Goal: Check status: Check status

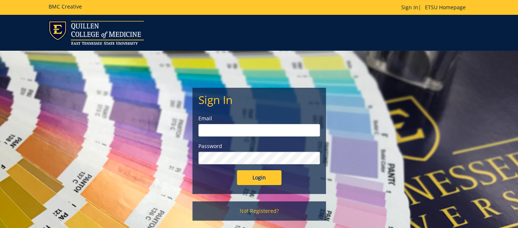
click at [277, 135] on input "email" at bounding box center [259, 130] width 122 height 13
type input "b"
type input "Presleybl1@etsu.edu"
click at [261, 167] on form "Sign In Email Presleybl1@etsu.edu Password Login" at bounding box center [259, 140] width 122 height 92
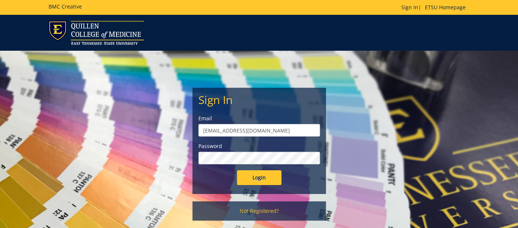
click at [237, 171] on input "Login" at bounding box center [259, 178] width 45 height 15
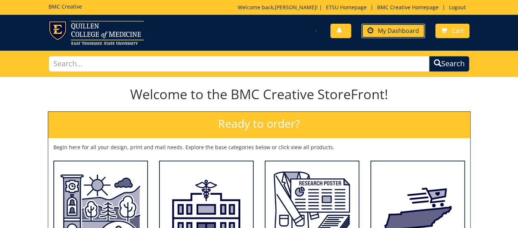
click at [401, 32] on span "My Dashboard" at bounding box center [398, 31] width 41 height 8
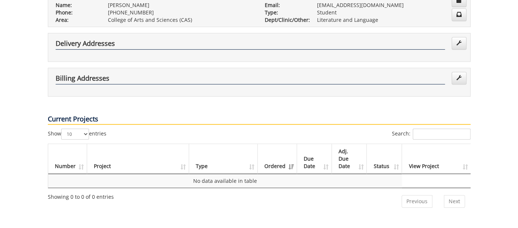
scroll to position [221, 0]
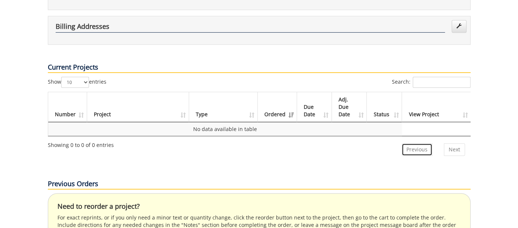
click at [424, 144] on link "Previous" at bounding box center [417, 150] width 31 height 13
click at [454, 144] on link "Next" at bounding box center [454, 150] width 21 height 13
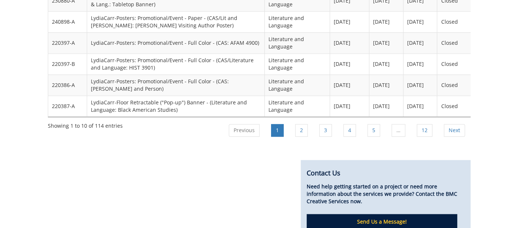
scroll to position [725, 0]
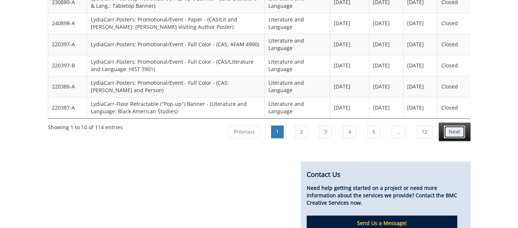
click at [444, 126] on link "Next" at bounding box center [454, 132] width 21 height 13
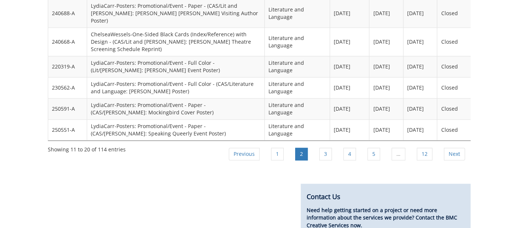
click at [444, 148] on link "Next" at bounding box center [454, 154] width 21 height 13
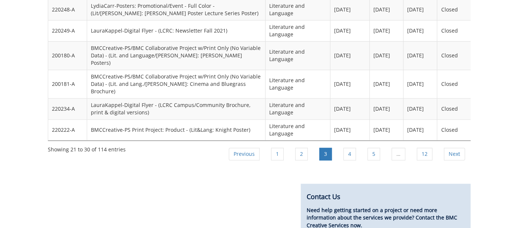
click at [444, 148] on link "Next" at bounding box center [454, 154] width 21 height 13
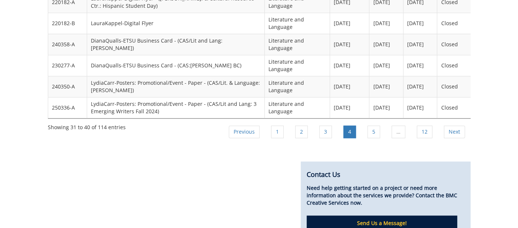
click at [444, 126] on link "Next" at bounding box center [454, 132] width 21 height 13
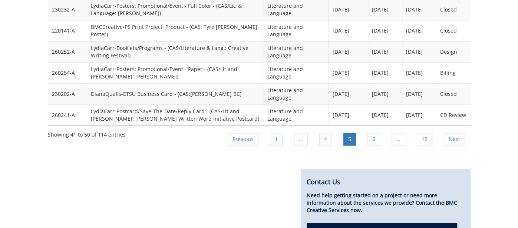
click at [444, 133] on link "Next" at bounding box center [454, 139] width 21 height 13
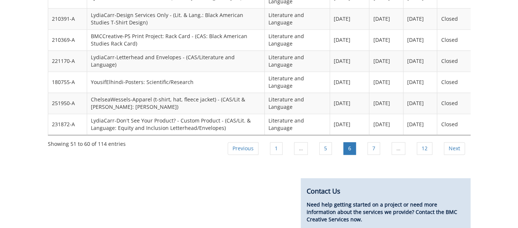
scroll to position [707, 0]
click at [247, 143] on link "Previous" at bounding box center [243, 149] width 31 height 13
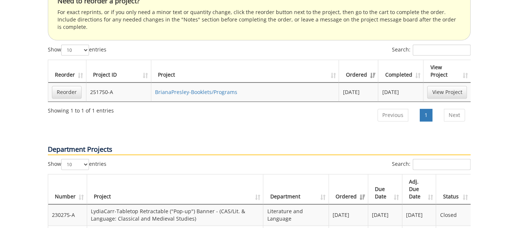
scroll to position [426, 0]
click at [207, 89] on link "BrianaPresley-Booklets/Programs" at bounding box center [196, 92] width 82 height 7
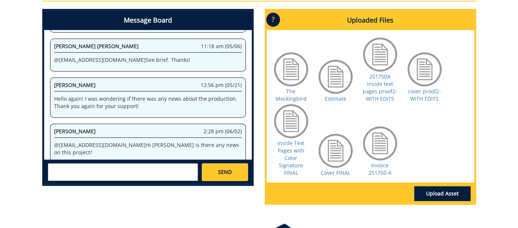
scroll to position [345, 0]
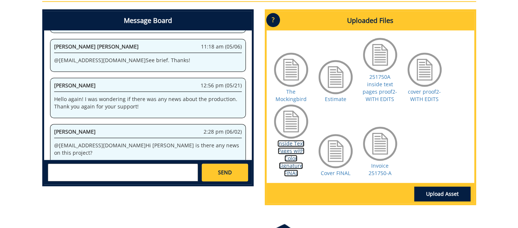
click at [293, 168] on link "Inside Text Pages with Color Signature FINAL" at bounding box center [290, 158] width 27 height 37
click at [170, 174] on textarea at bounding box center [123, 173] width 150 height 18
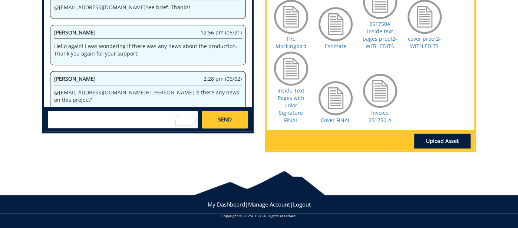
scroll to position [0, 0]
